Goal: Task Accomplishment & Management: Use online tool/utility

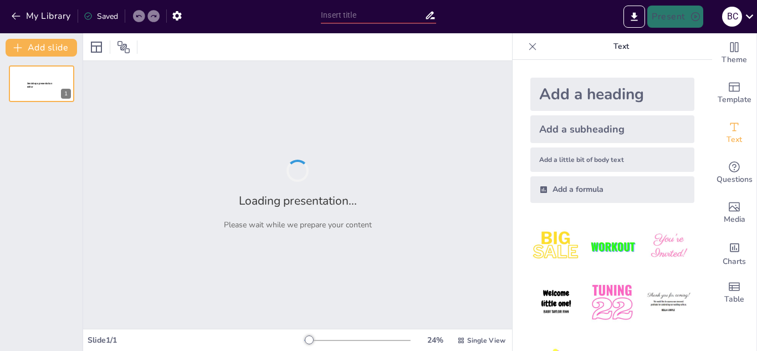
type input "Desarrollo de la Capacidad Cognitiva a lo Largo de la Vida"
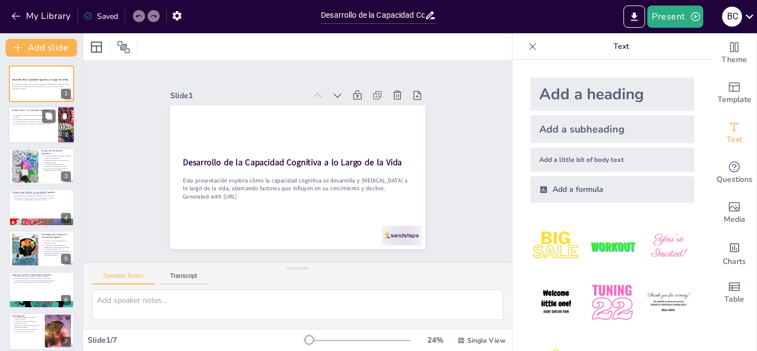
click at [28, 116] on p "La capacidad cognitiva incluye habilidades como aprender y razonar." at bounding box center [34, 116] width 41 height 4
type textarea "La capacidad cognitiva incluye un conjunto de habilidades que son esenciales pa…"
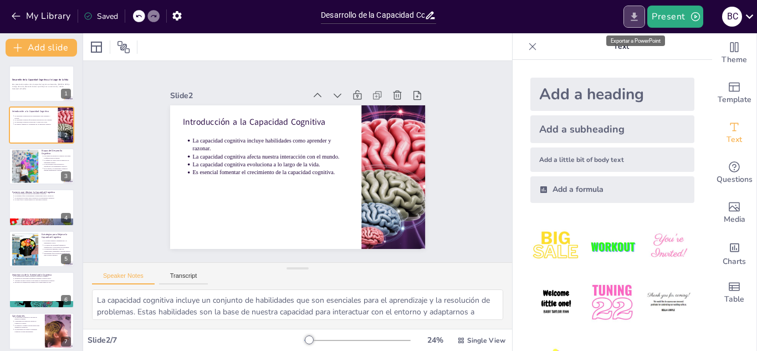
click at [634, 18] on icon "Export to PowerPoint" at bounding box center [635, 17] width 12 height 12
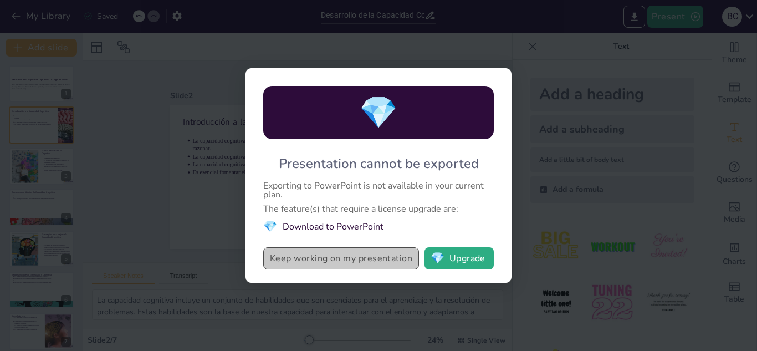
click at [357, 258] on button "Keep working on my presentation" at bounding box center [341, 258] width 156 height 22
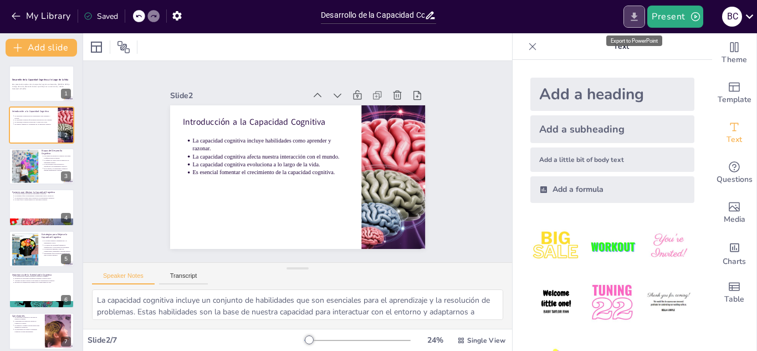
click at [634, 21] on icon "Export to PowerPoint" at bounding box center [635, 17] width 12 height 12
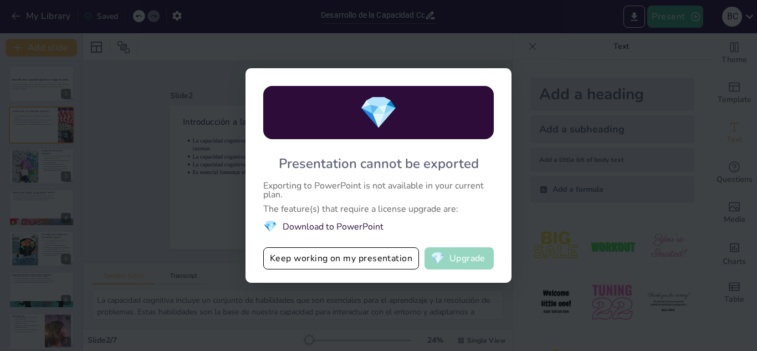
click at [455, 259] on button "💎 Upgrade" at bounding box center [459, 258] width 69 height 22
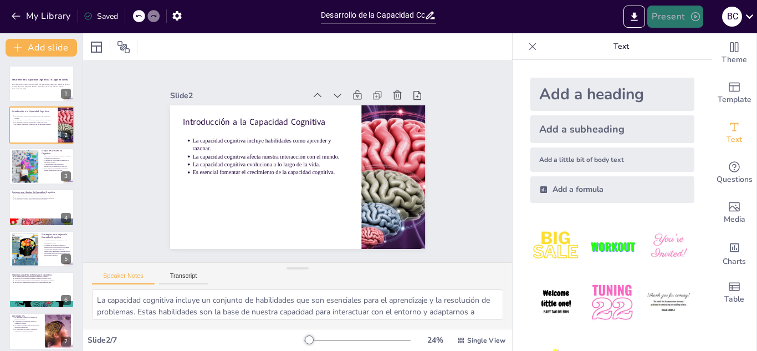
click at [697, 18] on icon "button" at bounding box center [695, 16] width 11 height 11
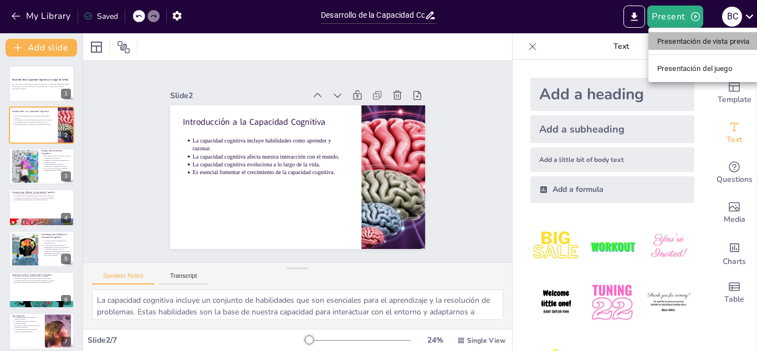
click at [691, 43] on font "Presentación de vista previa" at bounding box center [704, 41] width 93 height 8
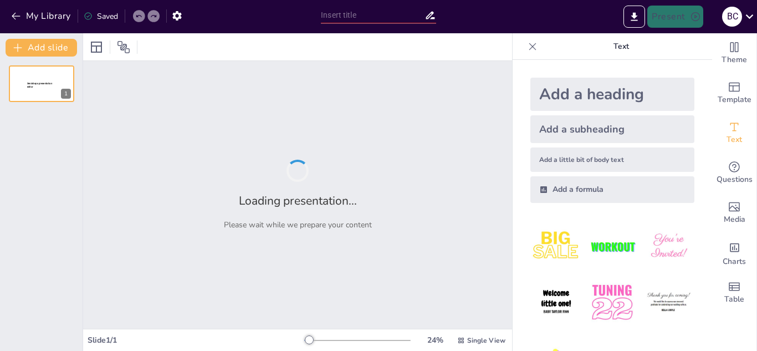
type input "Desarrollo de la Capacidad Cognitiva a lo Largo de la Vida"
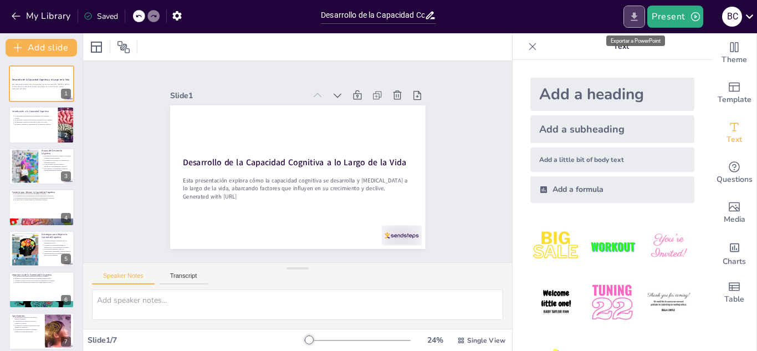
click at [638, 18] on icon "Export to PowerPoint" at bounding box center [635, 17] width 12 height 12
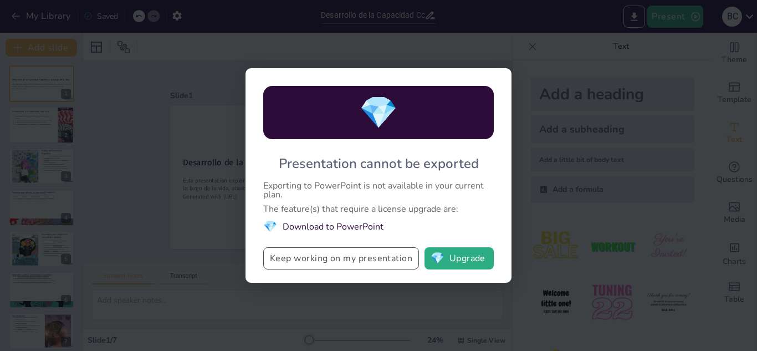
click at [355, 257] on button "Keep working on my presentation" at bounding box center [341, 258] width 156 height 22
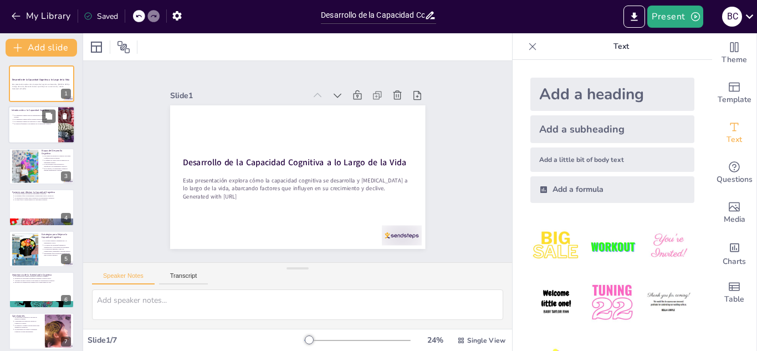
click at [44, 124] on p "Es esencial fomentar el crecimiento de la capacidad cognitiva." at bounding box center [34, 124] width 41 height 2
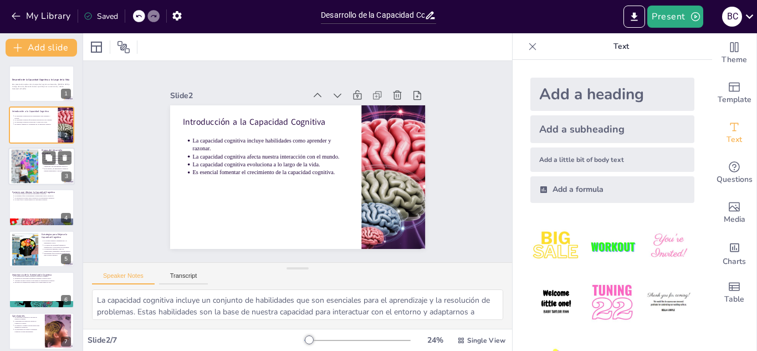
click at [29, 173] on div at bounding box center [25, 166] width 67 height 34
type textarea "Las etapas del desarrollo cognitivo se dividen en diferentes fases, cada una co…"
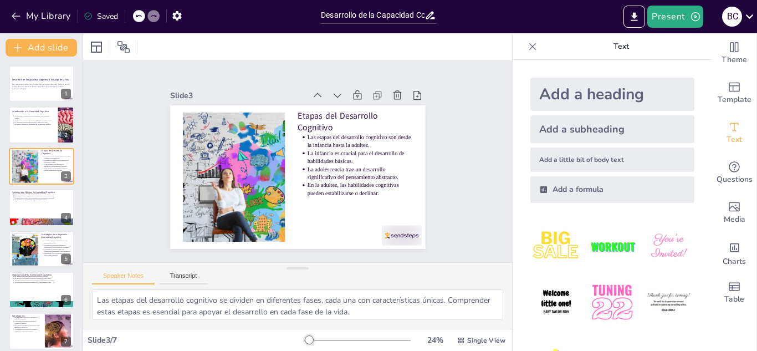
scroll to position [8, 0]
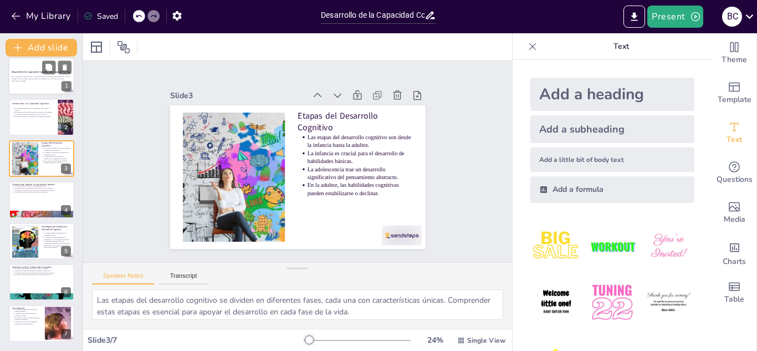
click at [35, 80] on p "Esta presentación explora cómo la capacidad cognitiva se desarrolla y [MEDICAL_…" at bounding box center [42, 78] width 60 height 4
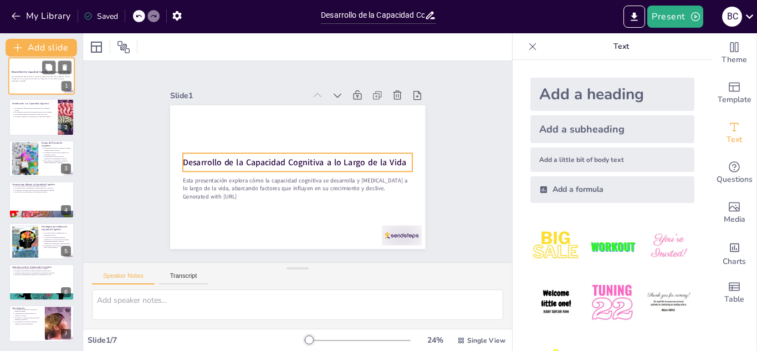
scroll to position [0, 0]
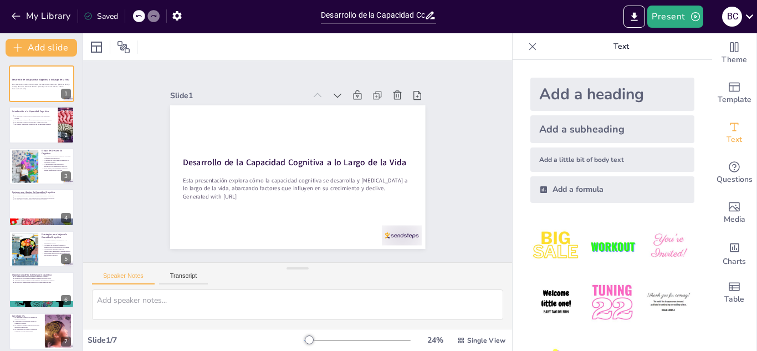
click at [17, 144] on div "Desarrollo de la Capacidad Cognitiva a lo Largo de la Vida Esta presentación ex…" at bounding box center [41, 207] width 83 height 284
click at [18, 142] on div "Introducción a la Capacidad Cognitiva La capacidad cognitiva incluye habilidade…" at bounding box center [41, 125] width 67 height 38
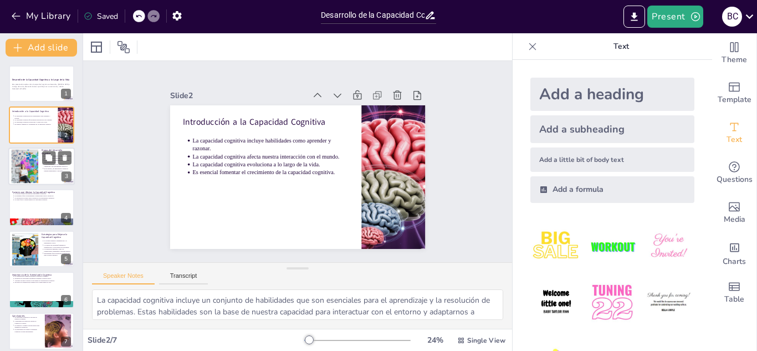
click at [25, 163] on div at bounding box center [25, 166] width 67 height 34
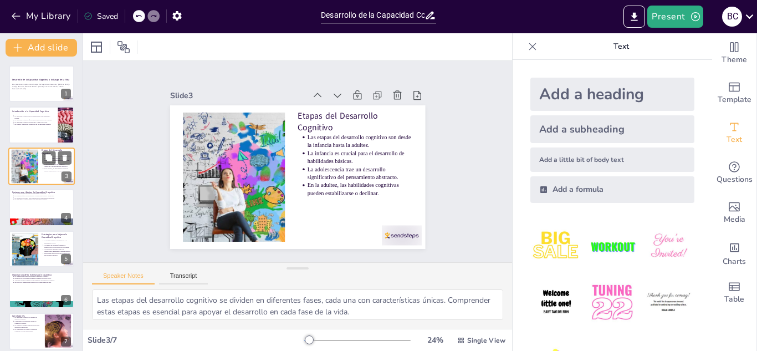
click at [27, 176] on div at bounding box center [25, 166] width 67 height 34
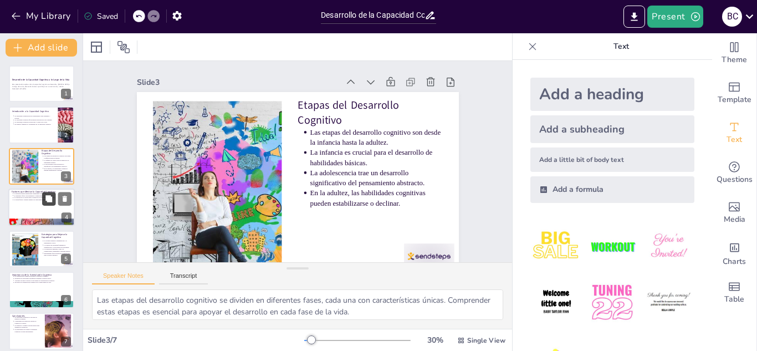
click at [42, 205] on button at bounding box center [48, 198] width 13 height 13
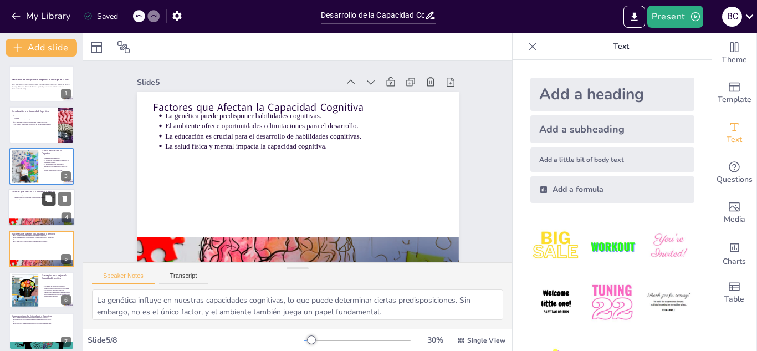
scroll to position [19, 0]
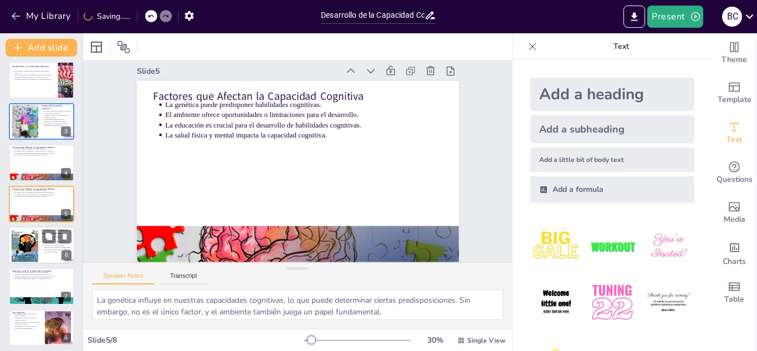
click at [42, 230] on p "Estrategias para Mejorar la Capacidad Cognitiva" at bounding box center [57, 231] width 30 height 6
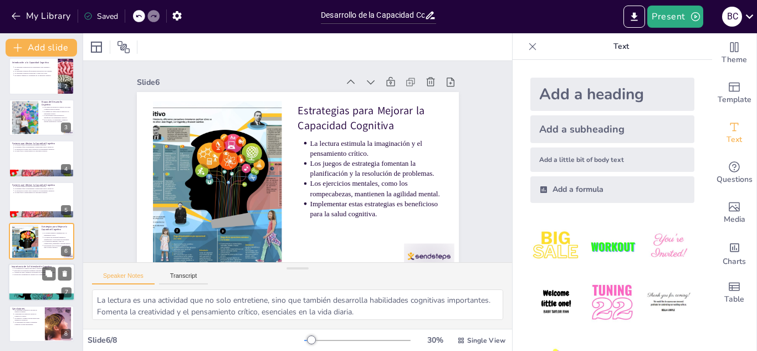
click at [35, 291] on div at bounding box center [41, 283] width 67 height 38
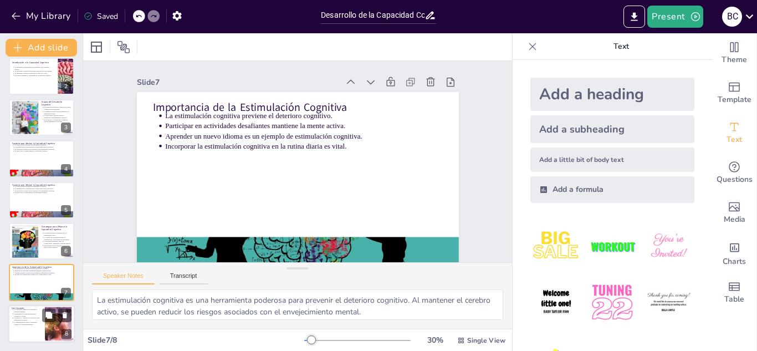
click at [40, 317] on p "La atención y cuidado son necesarios para optimizar el potencial." at bounding box center [28, 319] width 28 height 4
type textarea "La capacidad cognitiva es fundamental para nuestro desarrollo y bienestar. Sin …"
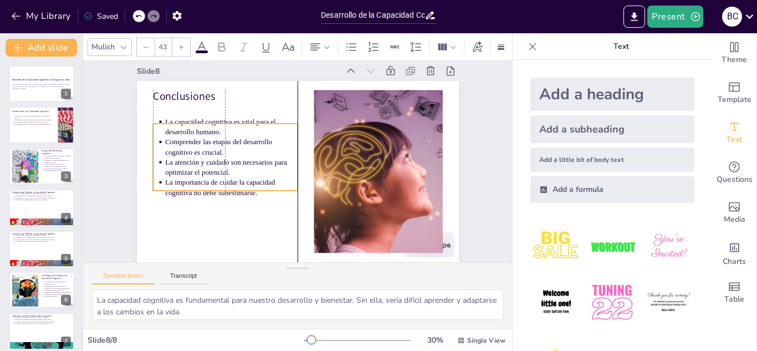
drag, startPoint x: 207, startPoint y: 136, endPoint x: 205, endPoint y: 154, distance: 17.4
click at [205, 154] on p "La atención y cuidado son necesarios para optimizar el potencial." at bounding box center [234, 140] width 129 height 73
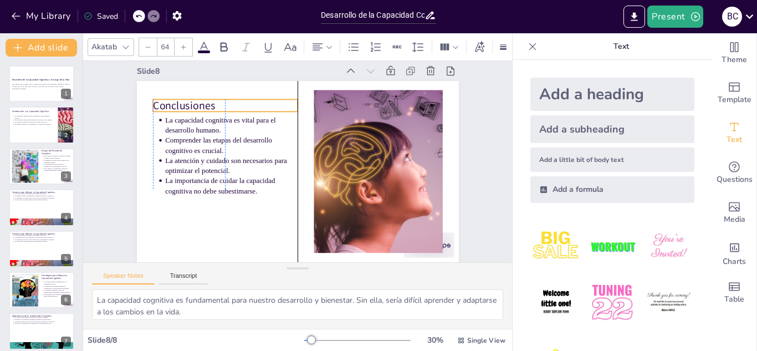
drag, startPoint x: 170, startPoint y: 86, endPoint x: 167, endPoint y: 95, distance: 9.7
click at [283, 95] on p "Conclusiones" at bounding box center [319, 72] width 73 height 139
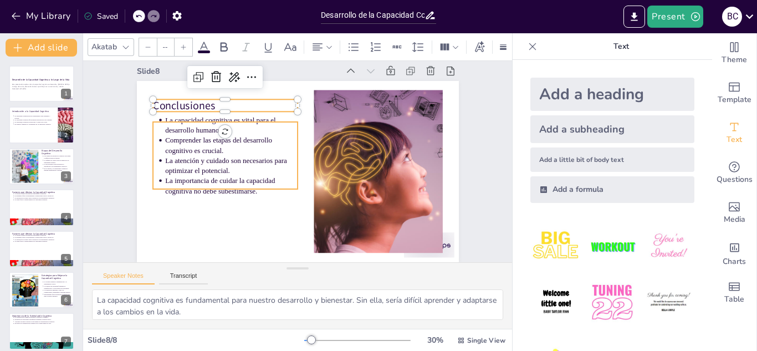
type input "43"
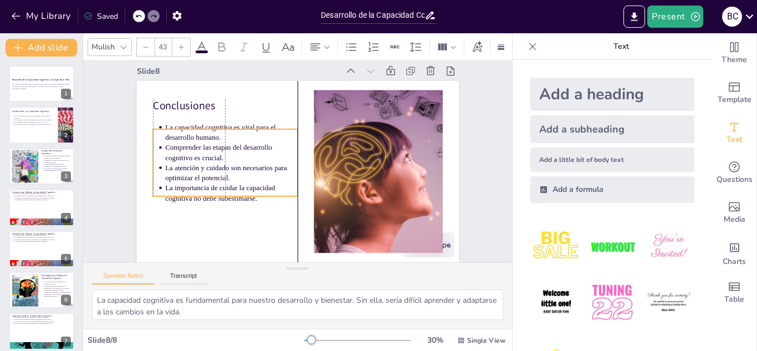
drag, startPoint x: 192, startPoint y: 143, endPoint x: 191, endPoint y: 157, distance: 13.9
click at [191, 157] on p "Comprender las etapas del desarrollo cognitivo es crucial." at bounding box center [240, 126] width 129 height 73
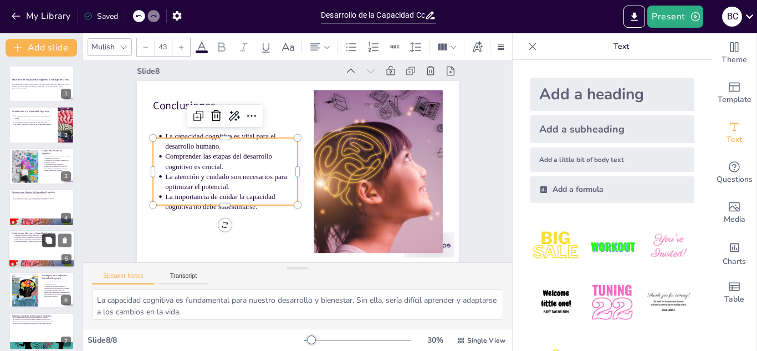
click at [43, 243] on button at bounding box center [48, 239] width 13 height 13
type textarea "La genética influye en nuestras capacidades cognitivas, lo que puede determinar…"
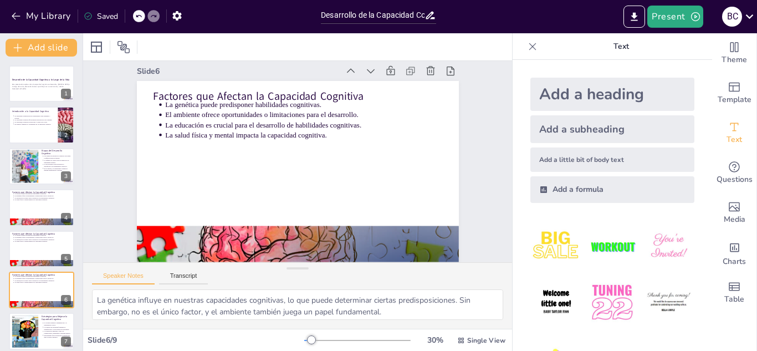
scroll to position [86, 0]
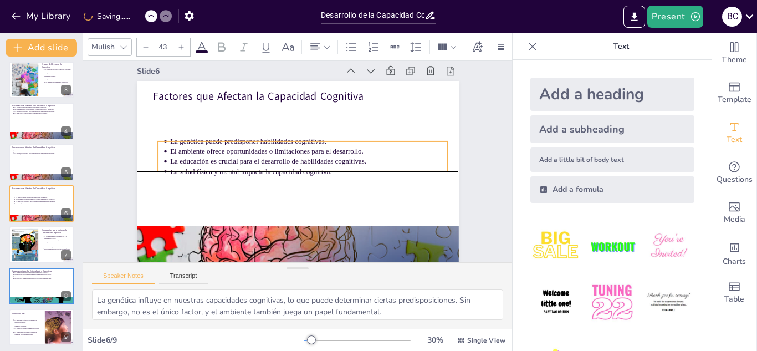
drag, startPoint x: 311, startPoint y: 101, endPoint x: 316, endPoint y: 134, distance: 33.6
click at [316, 134] on p "La genética puede predisponer habilidades cognitivas." at bounding box center [313, 144] width 274 height 68
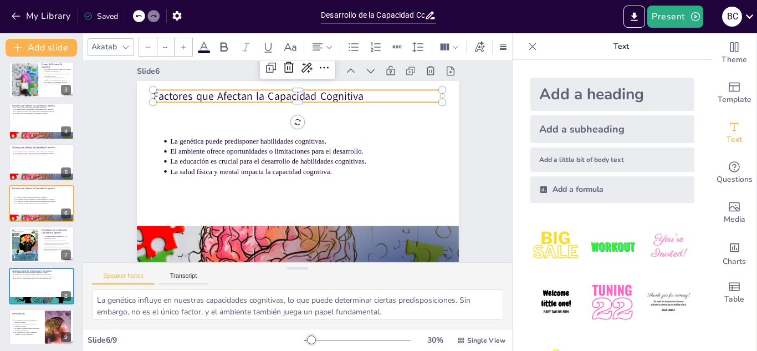
type input "64"
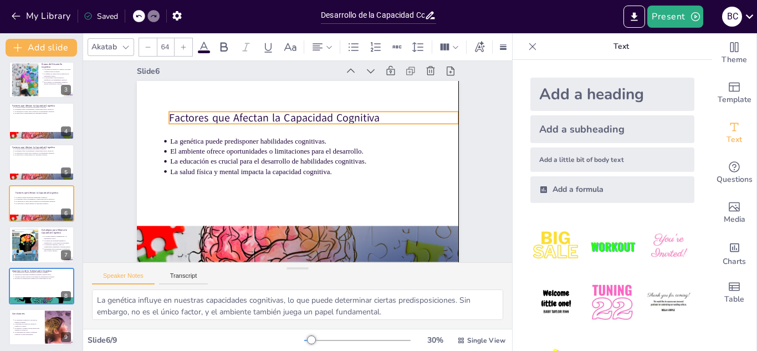
drag, startPoint x: 301, startPoint y: 91, endPoint x: 322, endPoint y: 114, distance: 30.6
click at [322, 114] on p "Factores que Afectan la Capacidad Cognitiva" at bounding box center [330, 127] width 271 height 131
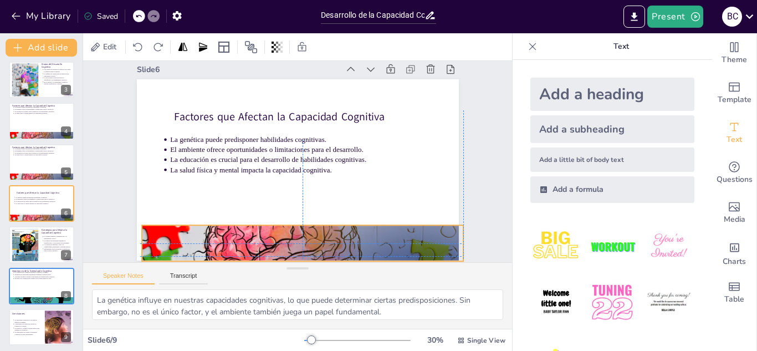
click at [288, 245] on div at bounding box center [277, 241] width 367 height 286
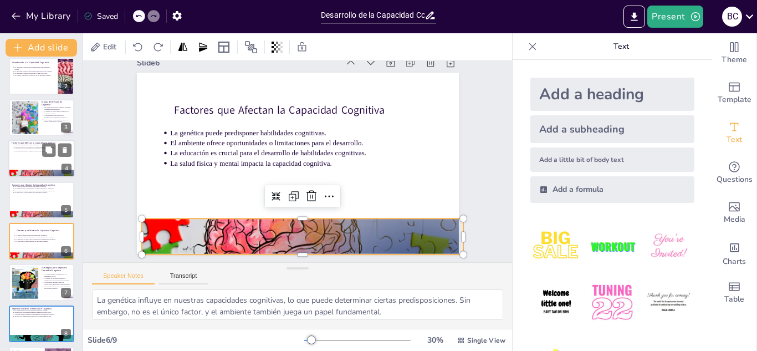
scroll to position [47, 0]
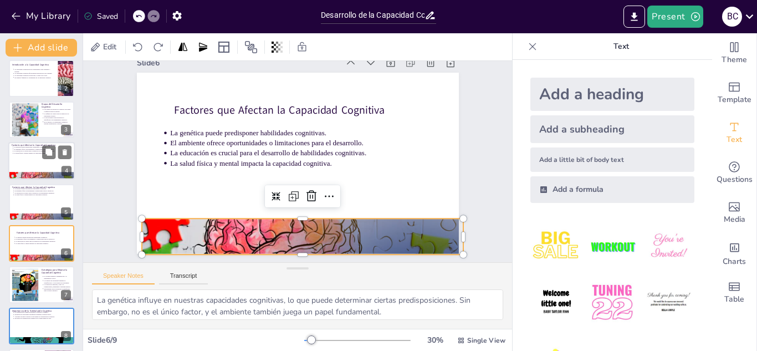
click at [24, 155] on div at bounding box center [41, 161] width 67 height 38
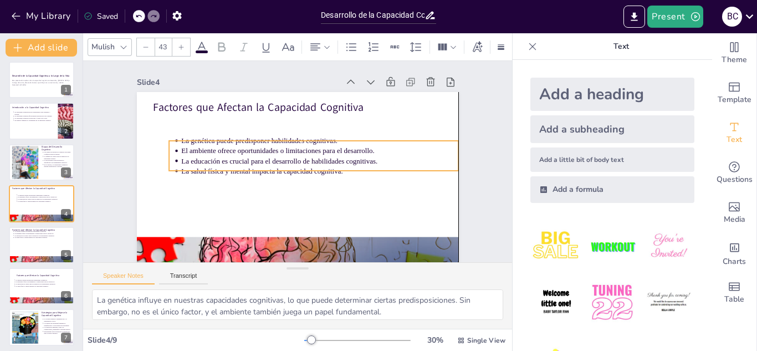
drag, startPoint x: 233, startPoint y: 141, endPoint x: 246, endPoint y: 166, distance: 28.3
click at [246, 166] on p "La salud física y mental impacta la capacidad cognitiva." at bounding box center [306, 184] width 194 height 213
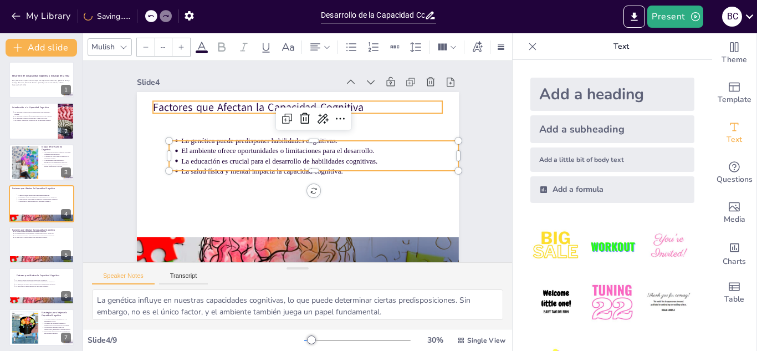
type input "64"
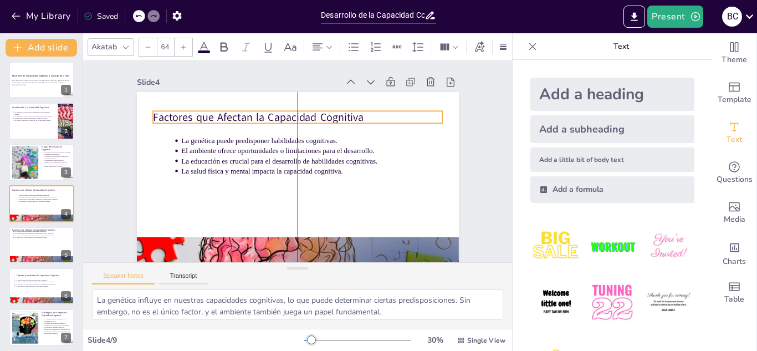
drag, startPoint x: 215, startPoint y: 106, endPoint x: 216, endPoint y: 116, distance: 10.0
click at [216, 116] on p "Factores que Afectan la Capacidad Cognitiva" at bounding box center [311, 119] width 281 height 104
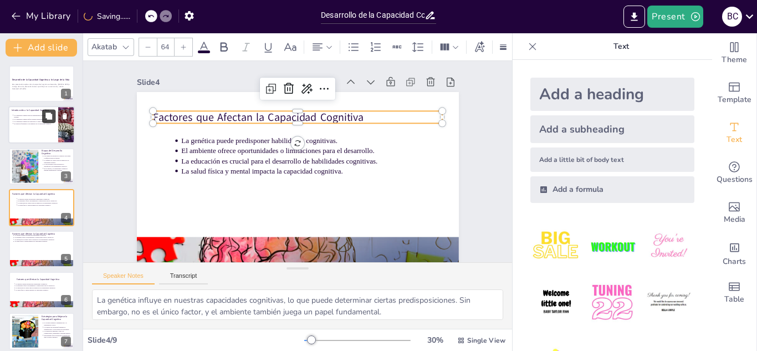
click at [50, 120] on button at bounding box center [48, 116] width 13 height 13
type textarea "La capacidad cognitiva incluye un conjunto de habilidades que son esenciales pa…"
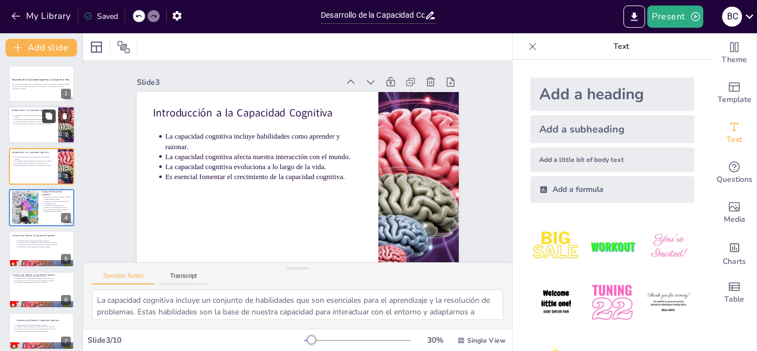
scroll to position [19, 0]
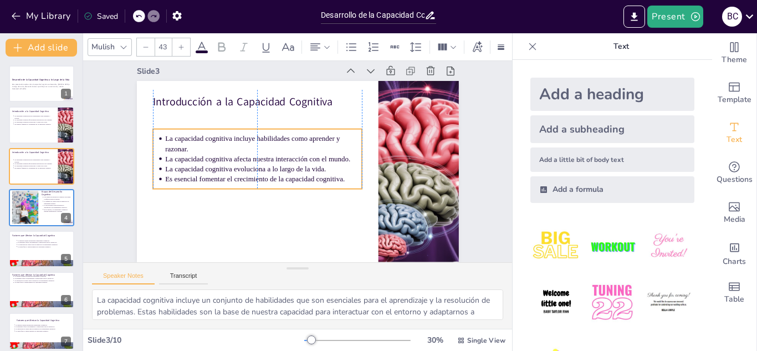
drag, startPoint x: 287, startPoint y: 154, endPoint x: 287, endPoint y: 169, distance: 15.0
click at [287, 169] on p "Es esencial fomentar el crecimiento de la capacidad cognitiva." at bounding box center [260, 168] width 191 height 70
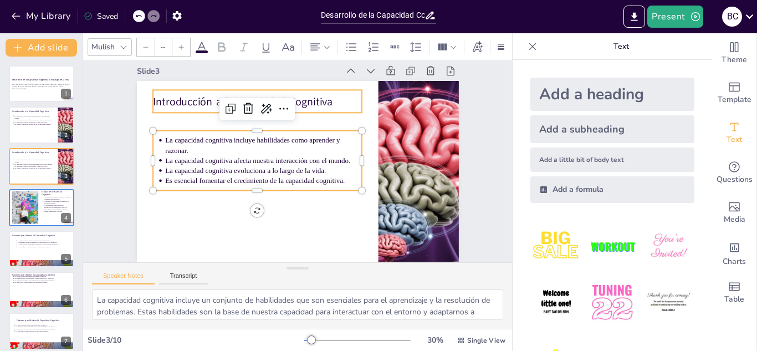
type input "64"
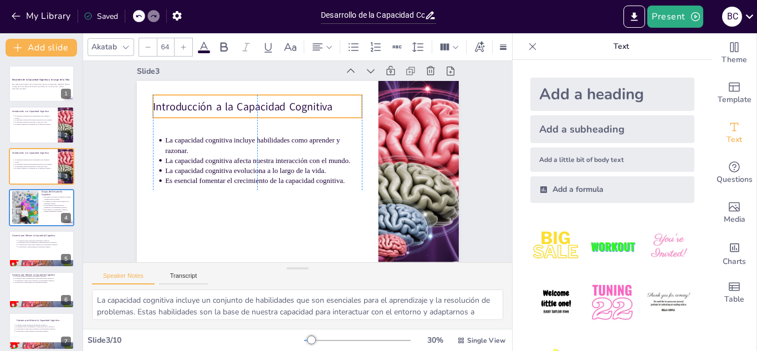
drag, startPoint x: 296, startPoint y: 91, endPoint x: 296, endPoint y: 98, distance: 7.2
click at [296, 98] on p "Introducción a la Capacidad Cognitiva" at bounding box center [311, 95] width 151 height 166
click at [632, 17] on icon "Export to PowerPoint" at bounding box center [635, 17] width 12 height 12
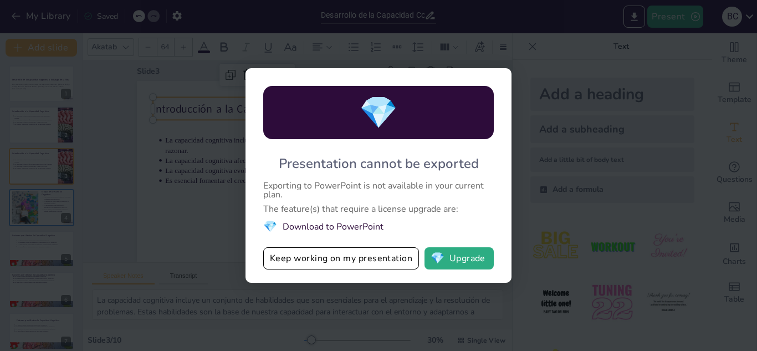
click at [569, 184] on div "💎 Presentation cannot be exported Exporting to PowerPoint is not available in y…" at bounding box center [378, 175] width 757 height 351
click at [474, 267] on button "💎 Upgrade" at bounding box center [459, 258] width 69 height 22
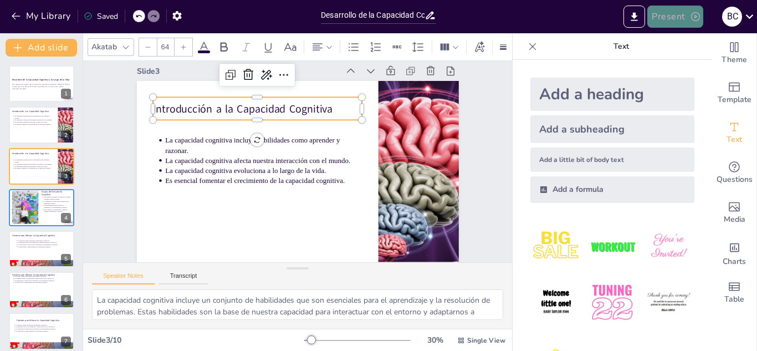
click at [682, 16] on button "Present" at bounding box center [675, 17] width 55 height 22
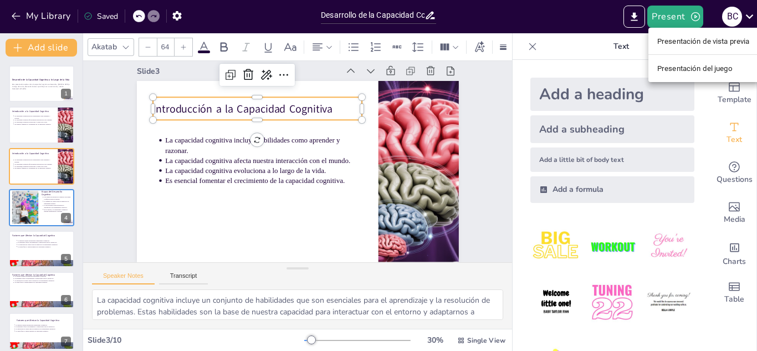
click at [177, 17] on div at bounding box center [378, 175] width 757 height 351
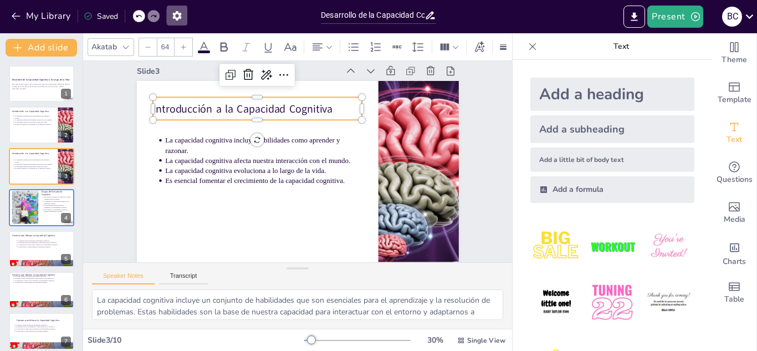
click at [177, 17] on icon "button" at bounding box center [177, 16] width 12 height 12
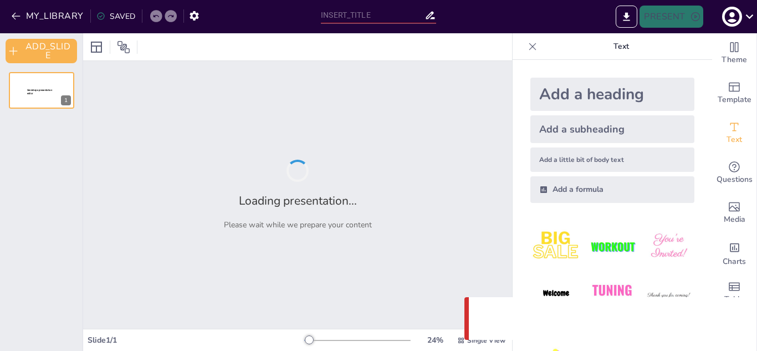
type input "Desarrollo de la Capacidad Cognitiva a lo Largo de la Vida"
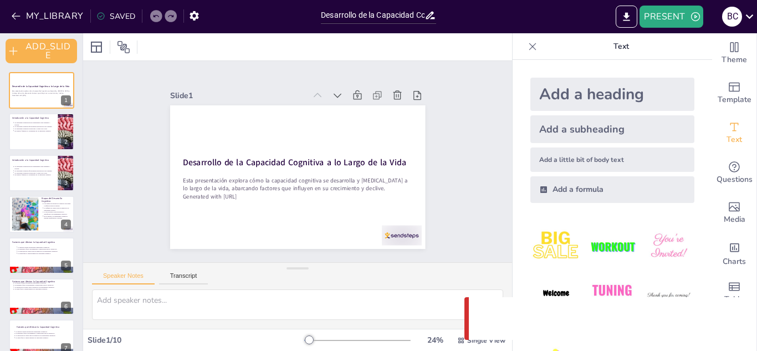
scroll to position [46, 0]
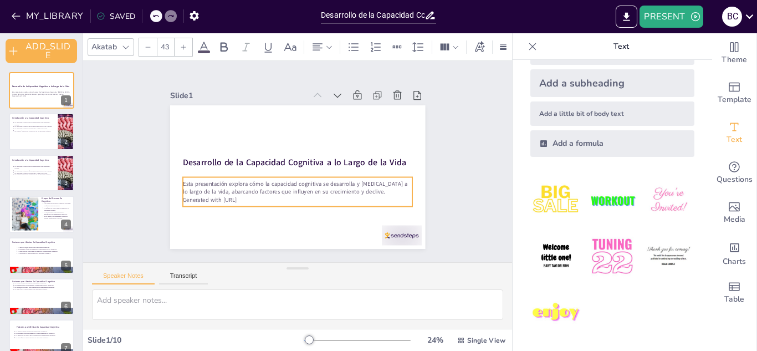
click at [343, 170] on div "Desarrollo de la Capacidad Cognitiva a lo Largo de la Vida Esta presentación ex…" at bounding box center [264, 116] width 206 height 150
